Goal: Check status: Check status

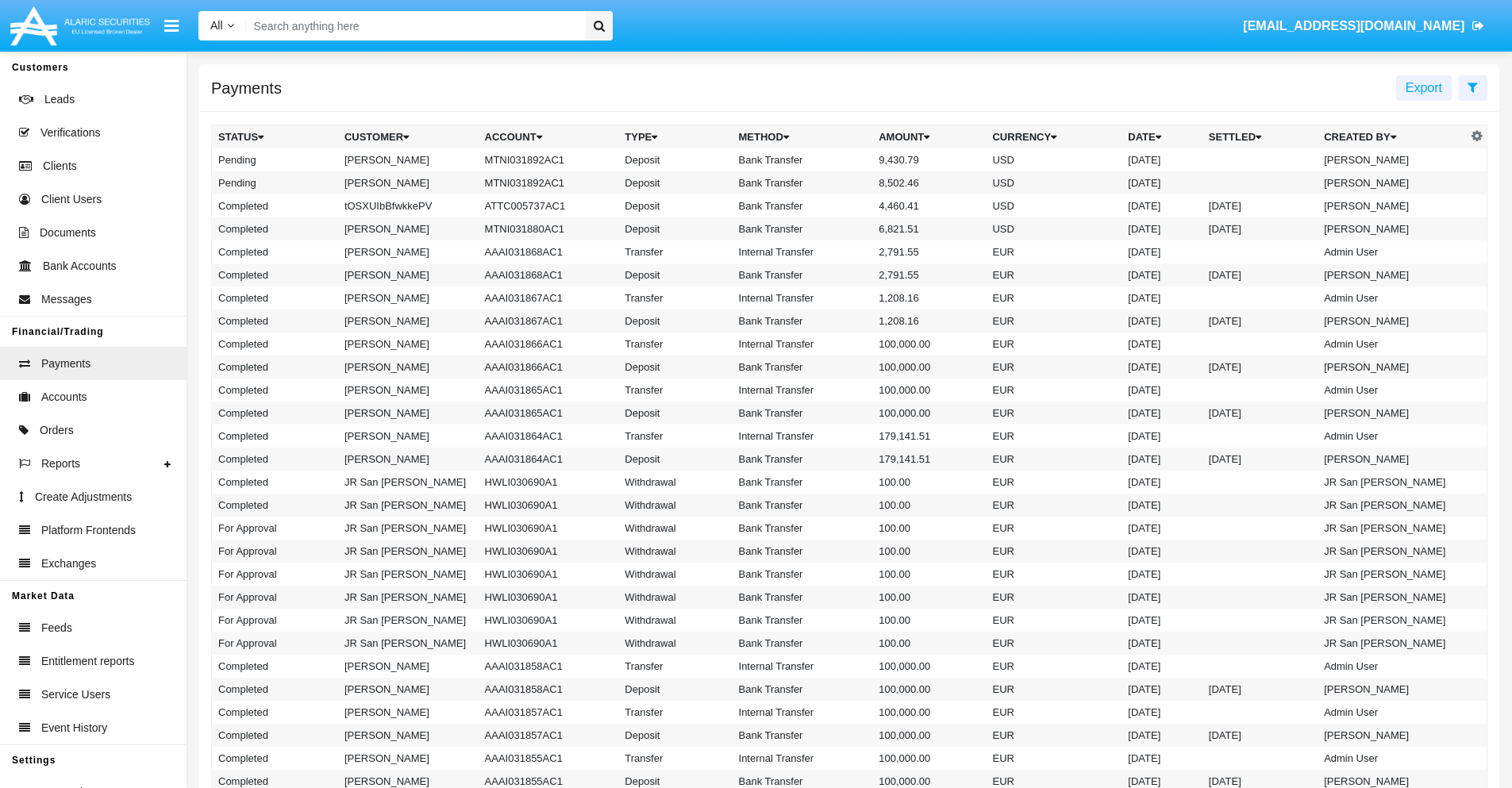
click at [1472, 86] on icon at bounding box center [1473, 87] width 11 height 12
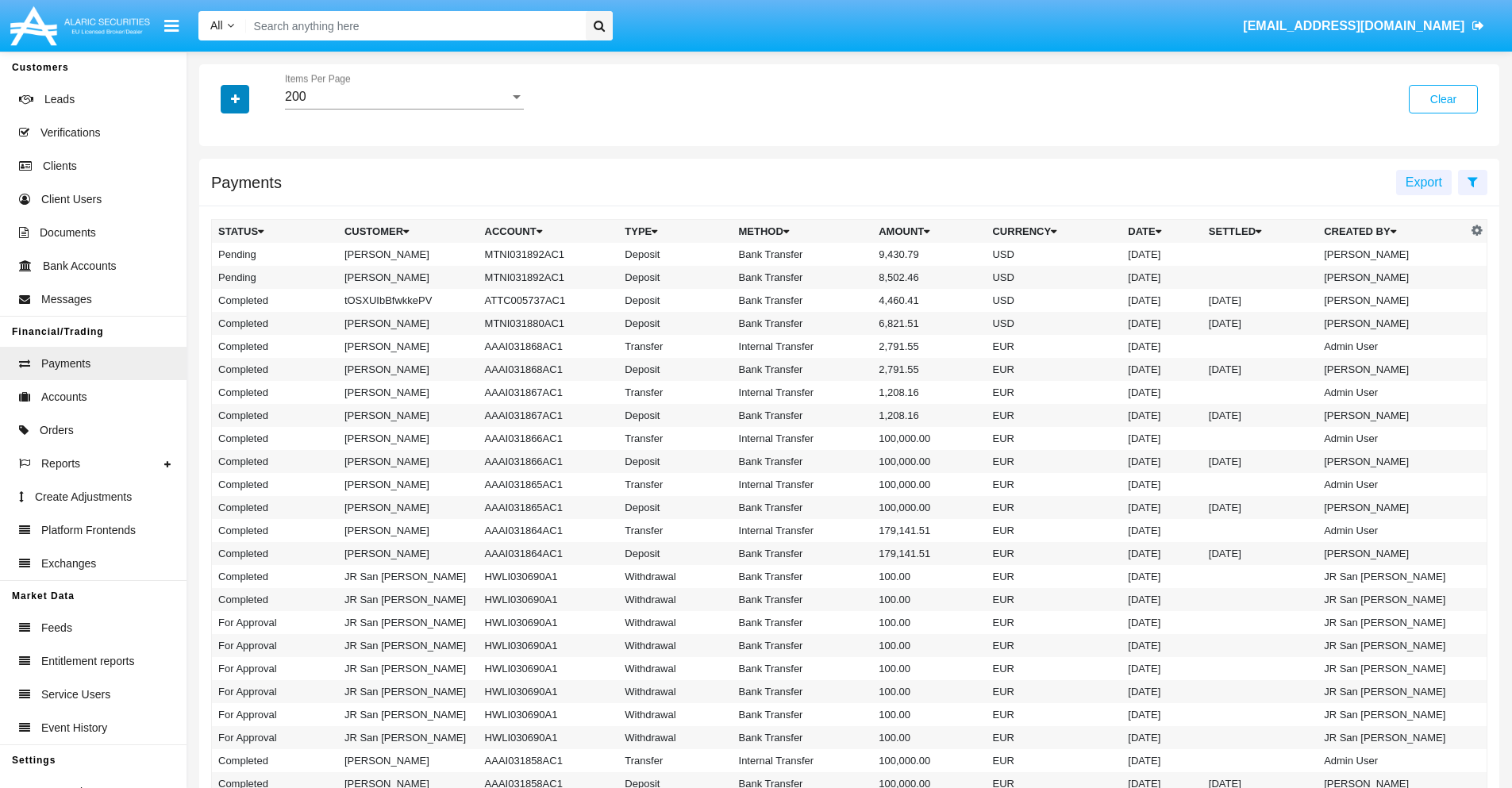
click at [235, 98] on icon "button" at bounding box center [235, 99] width 9 height 12
click at [248, 131] on span "Status" at bounding box center [248, 131] width 35 height 19
click at [218, 138] on input "Status" at bounding box center [217, 138] width 1 height 1
checkbox input "true"
click at [235, 98] on icon "button" at bounding box center [235, 99] width 9 height 12
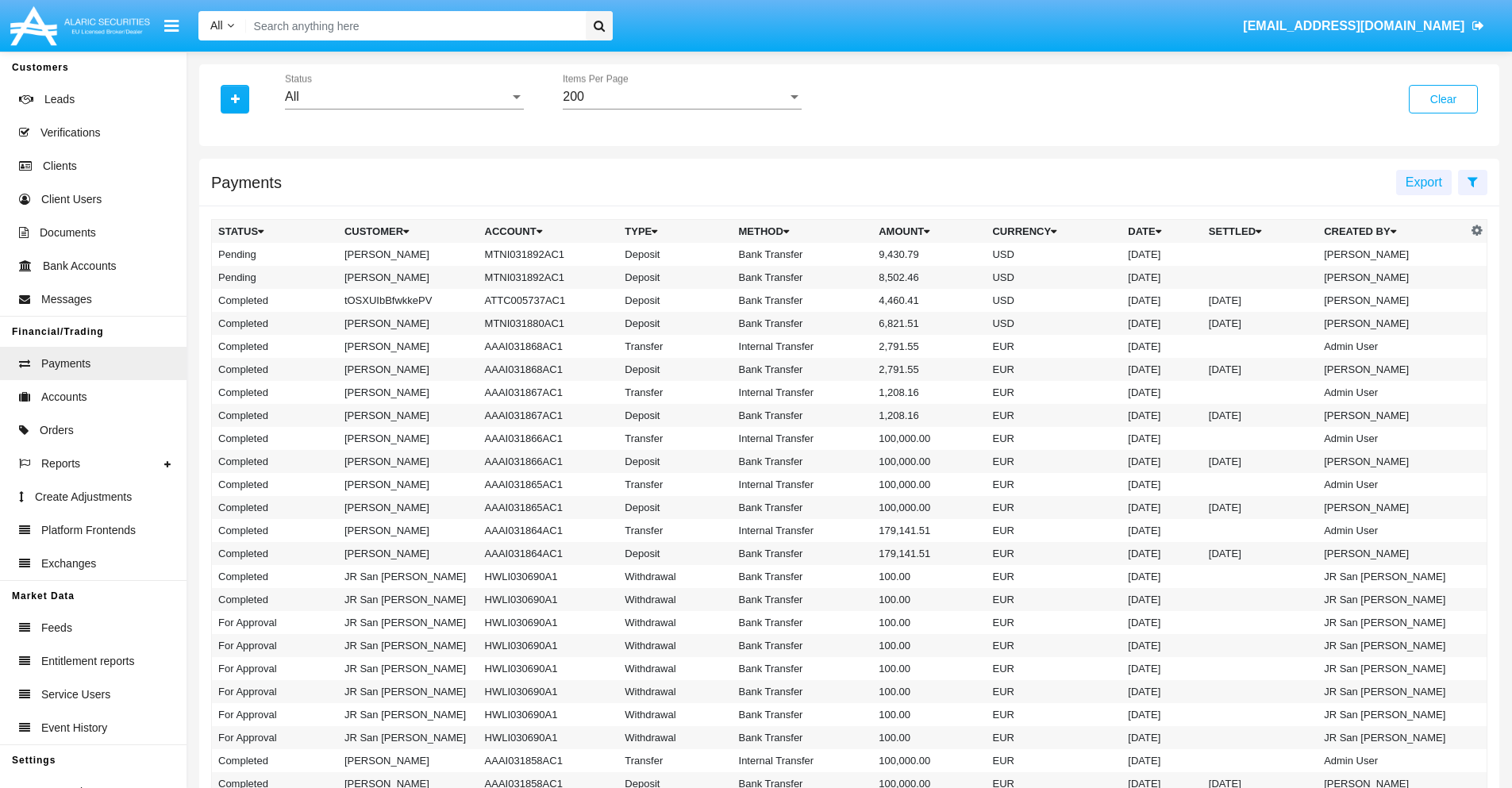
click at [404, 97] on div "All" at bounding box center [397, 97] width 224 height 14
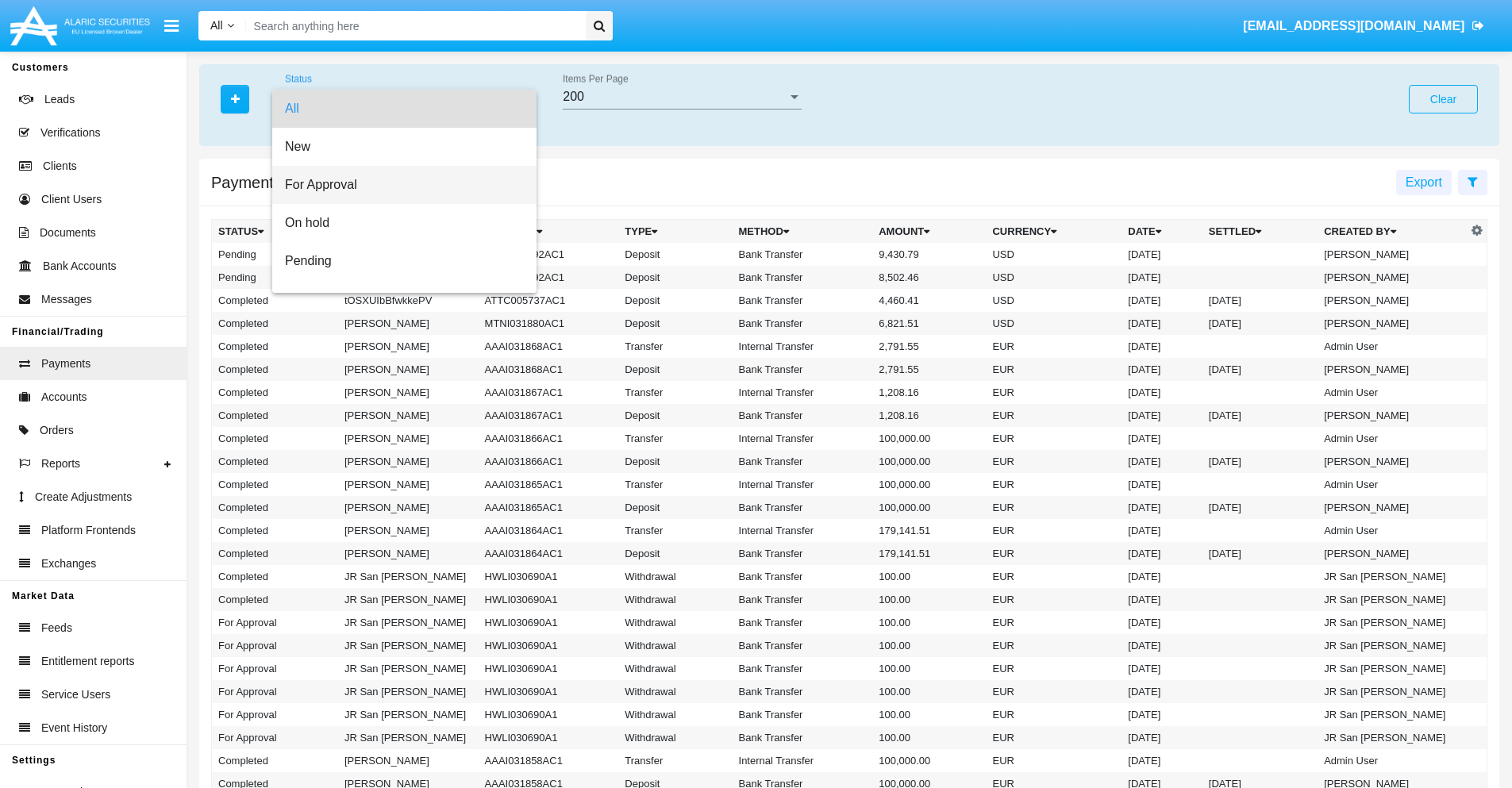
click at [398, 185] on span "For Approval" at bounding box center [404, 185] width 239 height 38
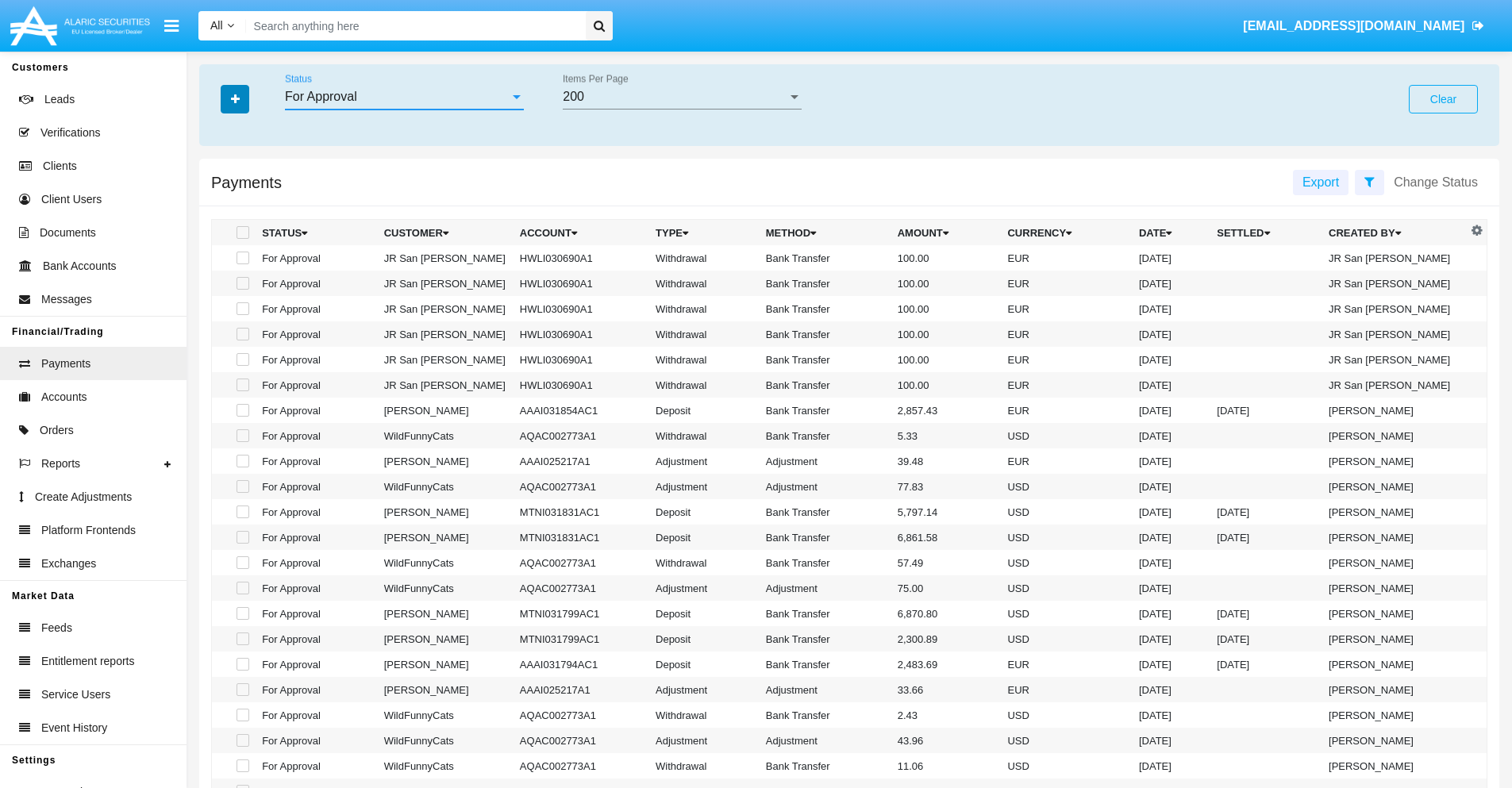
click at [235, 98] on icon "button" at bounding box center [235, 99] width 9 height 12
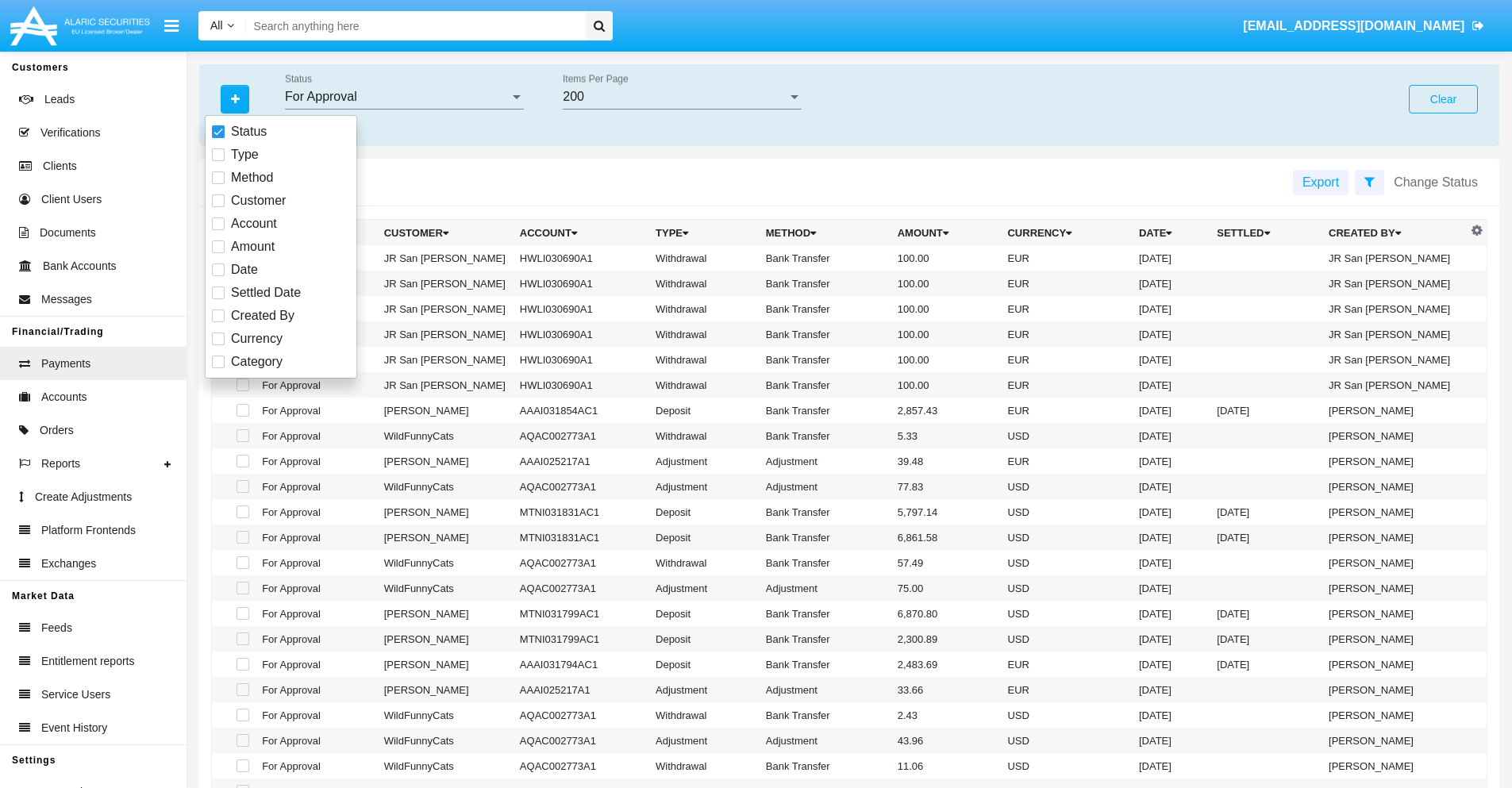
click at [256, 339] on span "Currency" at bounding box center [256, 338] width 51 height 19
click at [218, 345] on input "Currency" at bounding box center [217, 345] width 1 height 1
checkbox input "true"
click at [235, 98] on icon "button" at bounding box center [235, 99] width 9 height 12
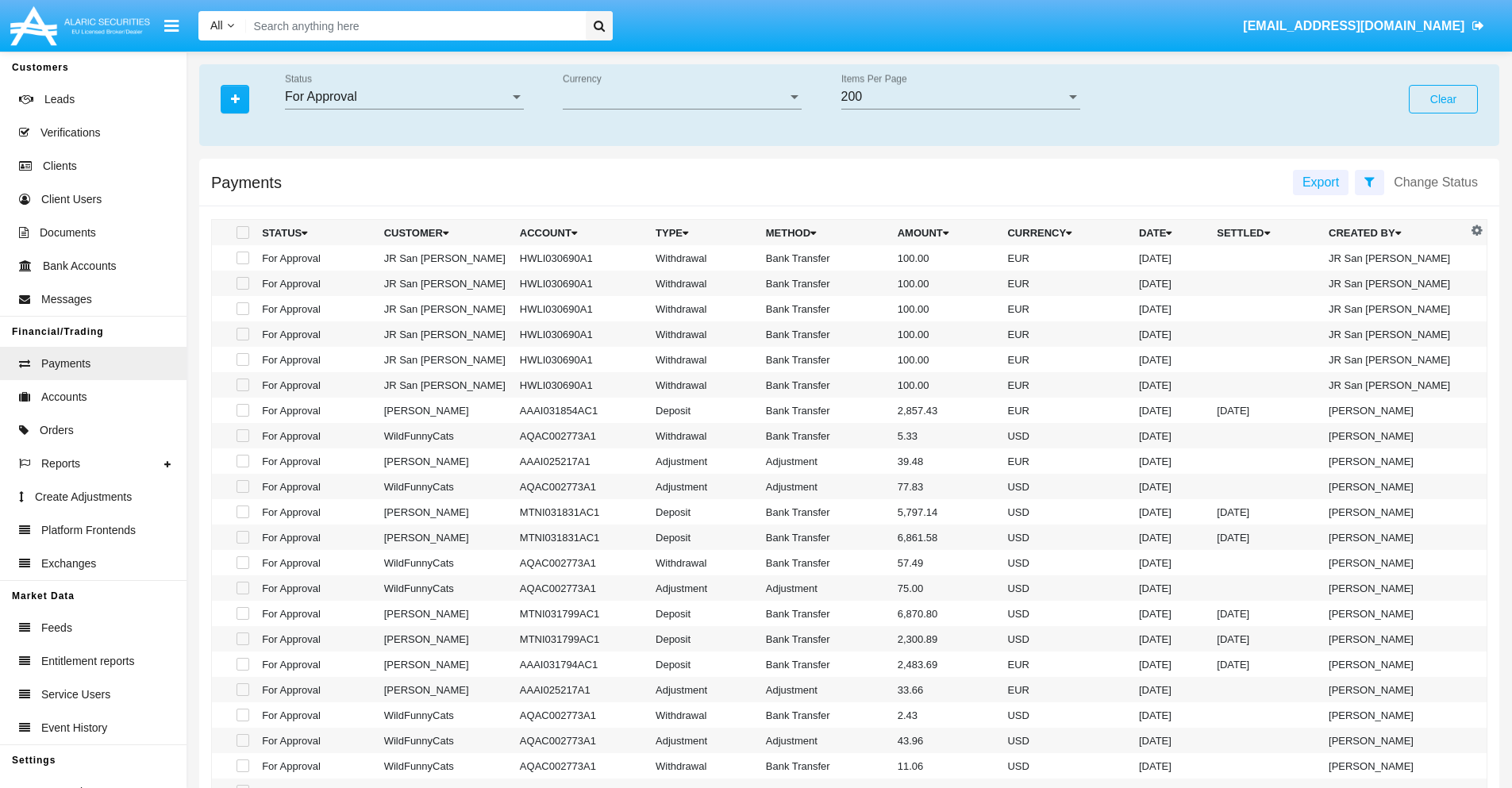
click at [681, 97] on span "Currency" at bounding box center [674, 97] width 224 height 14
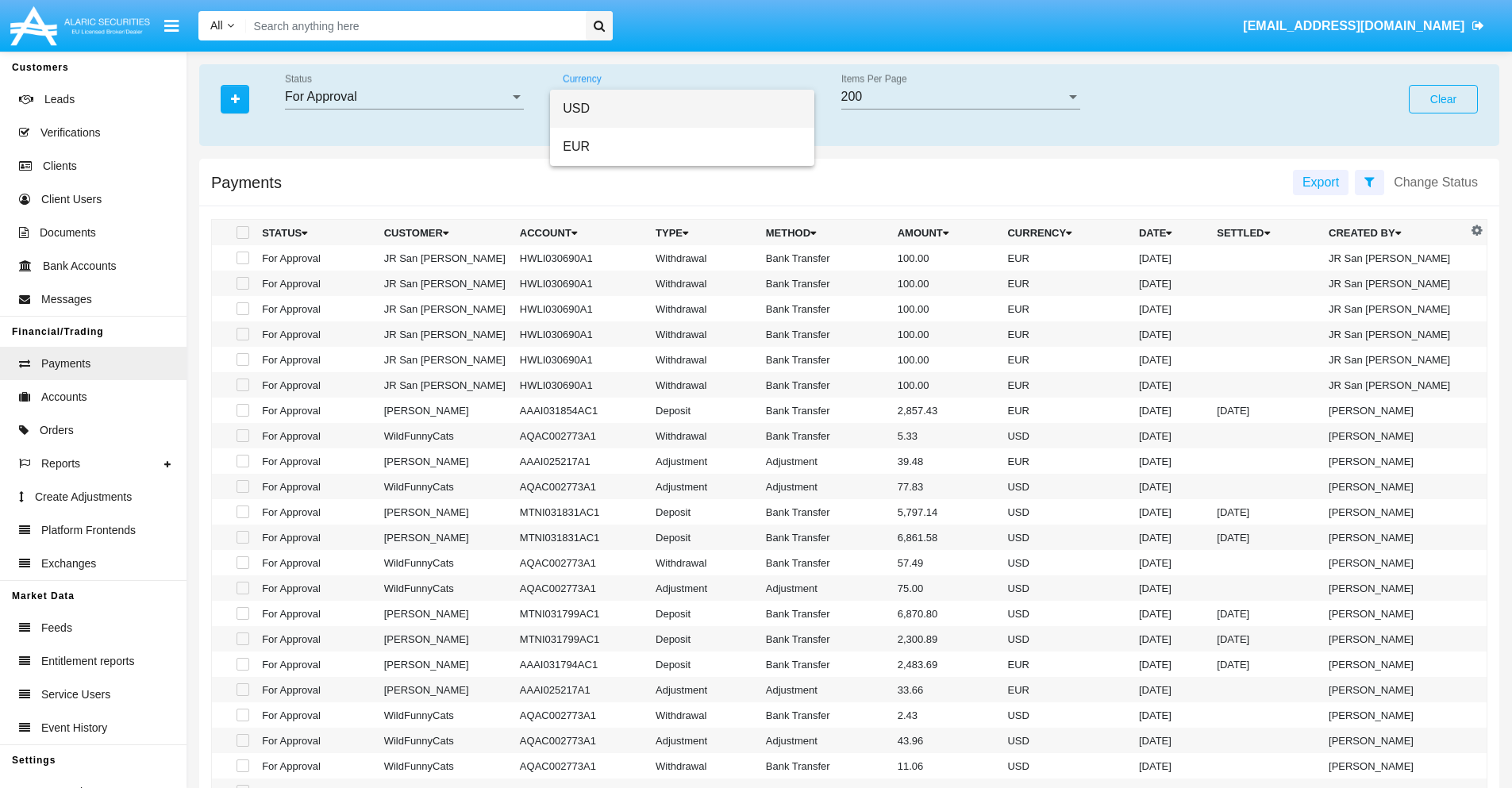
click at [681, 109] on span "USD" at bounding box center [681, 108] width 239 height 38
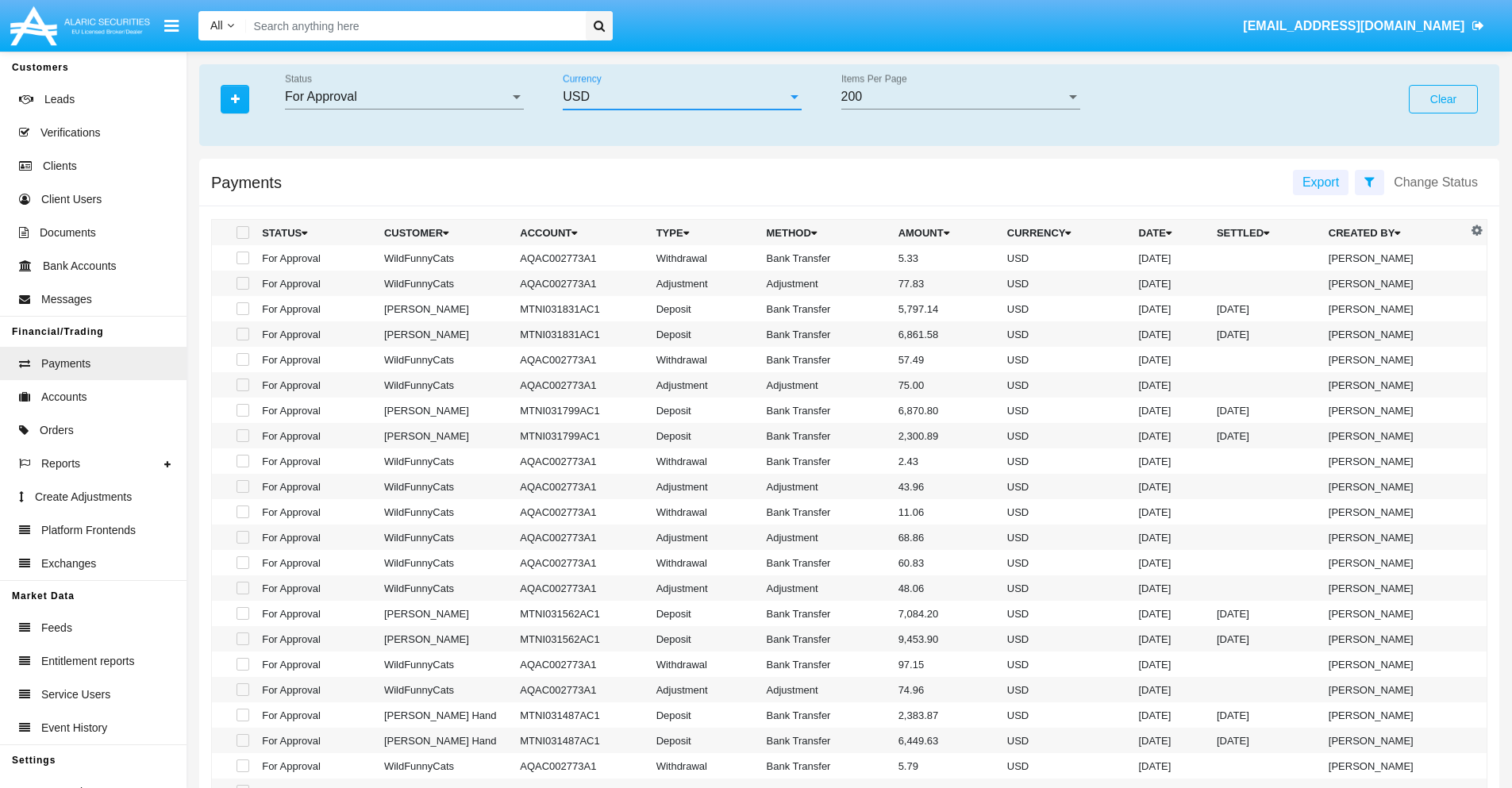
click at [241, 258] on span at bounding box center [243, 258] width 12 height 12
click at [242, 264] on input "checkbox" at bounding box center [242, 264] width 1 height 1
checkbox input "true"
click at [241, 283] on span at bounding box center [243, 283] width 12 height 12
click at [242, 289] on input "checkbox" at bounding box center [242, 289] width 1 height 1
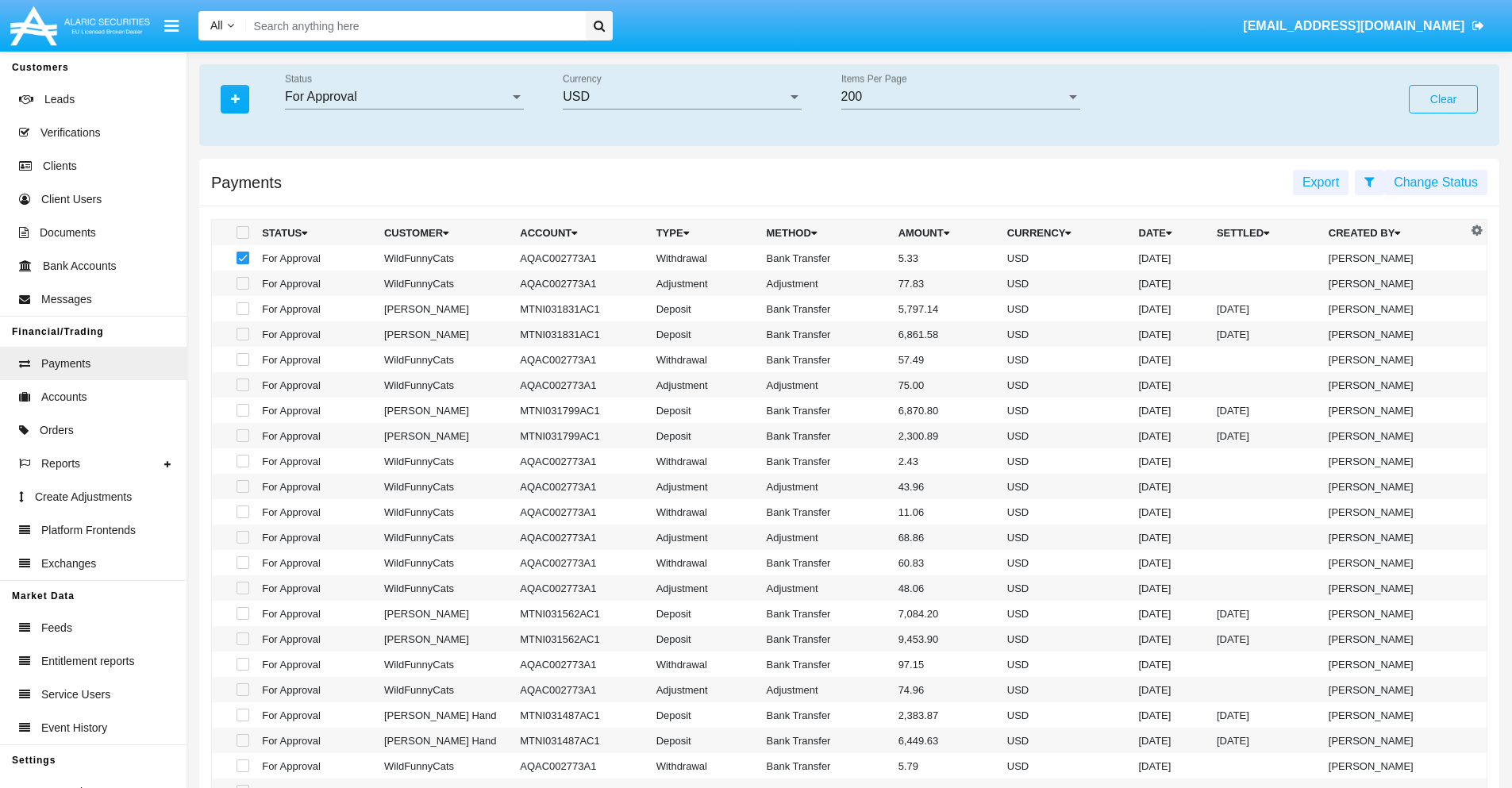
checkbox input "true"
